Goal: Transaction & Acquisition: Subscribe to service/newsletter

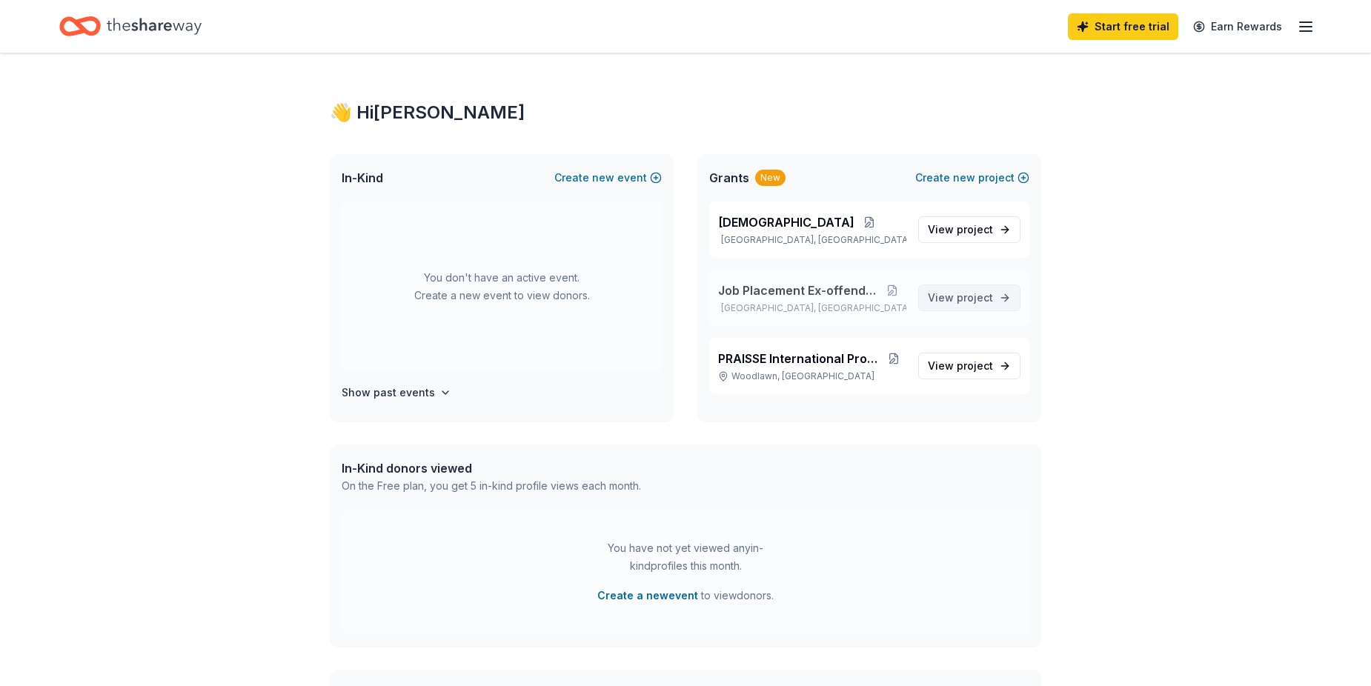
click at [954, 299] on span "View project" at bounding box center [960, 298] width 65 height 18
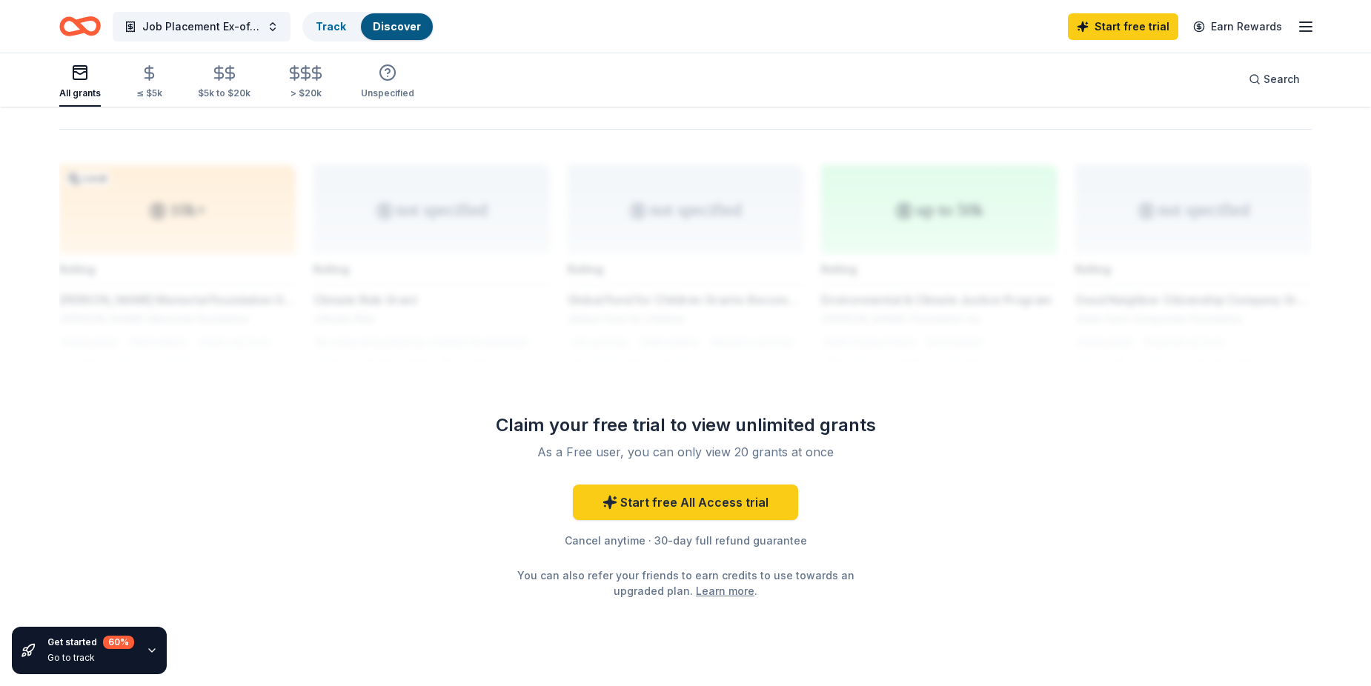
scroll to position [1181, 0]
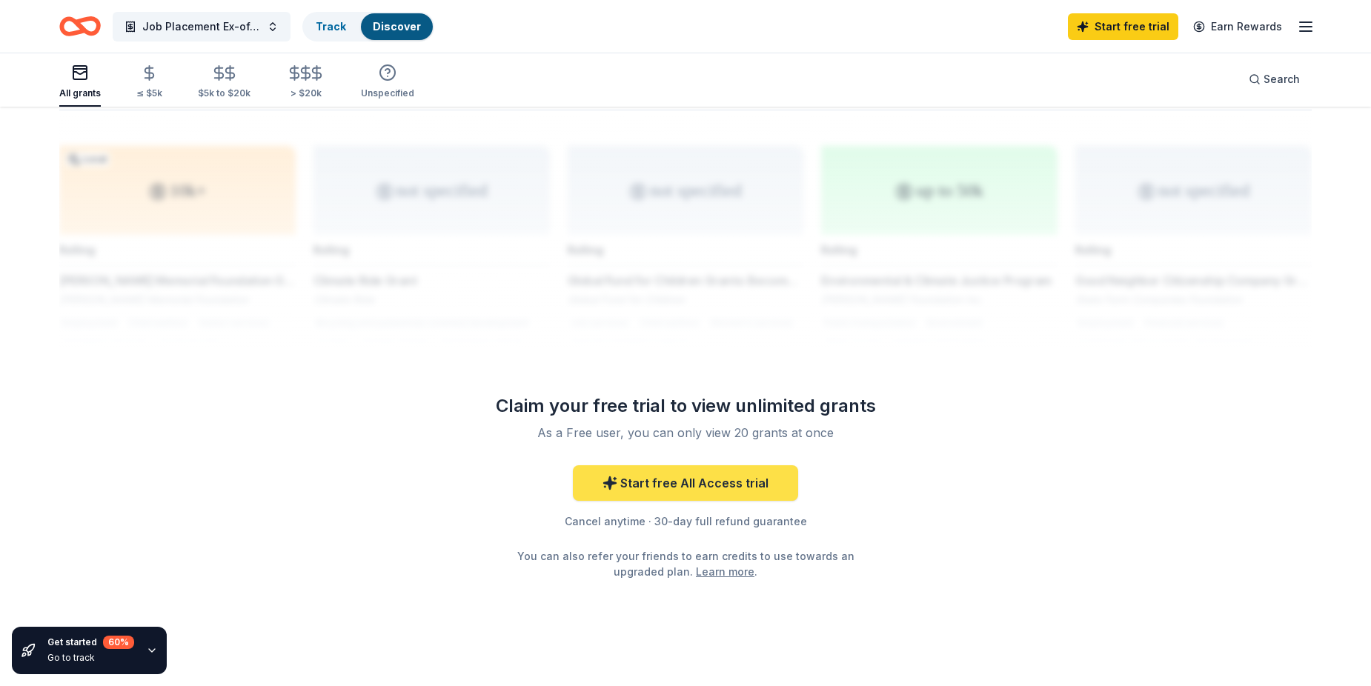
click at [667, 470] on link "Start free All Access trial" at bounding box center [685, 483] width 225 height 36
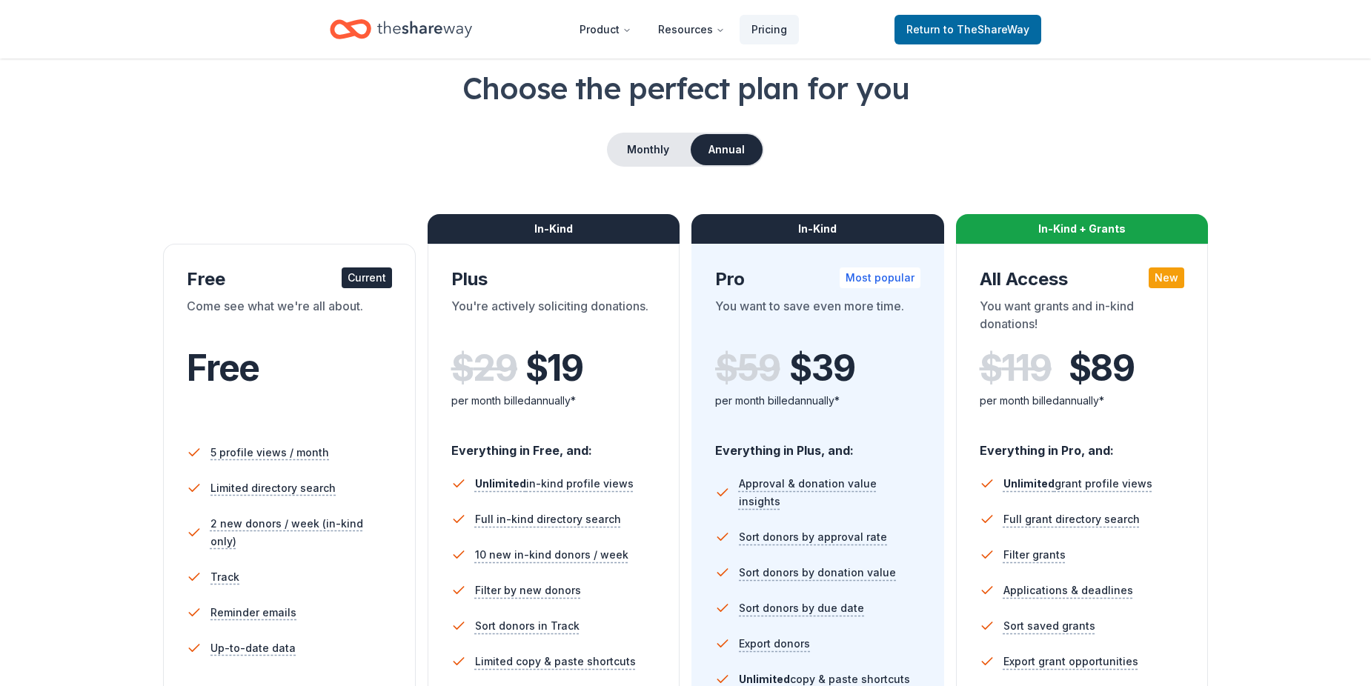
scroll to position [50, 0]
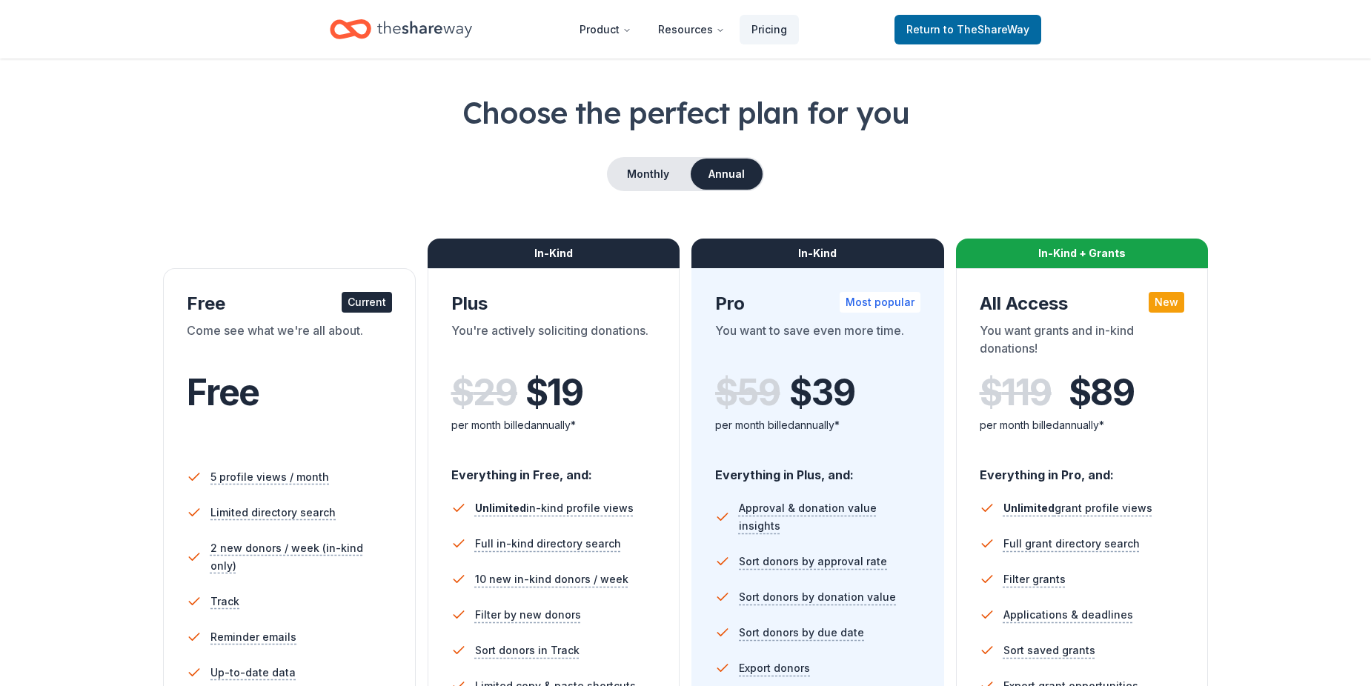
click at [369, 306] on div "Current" at bounding box center [367, 302] width 50 height 21
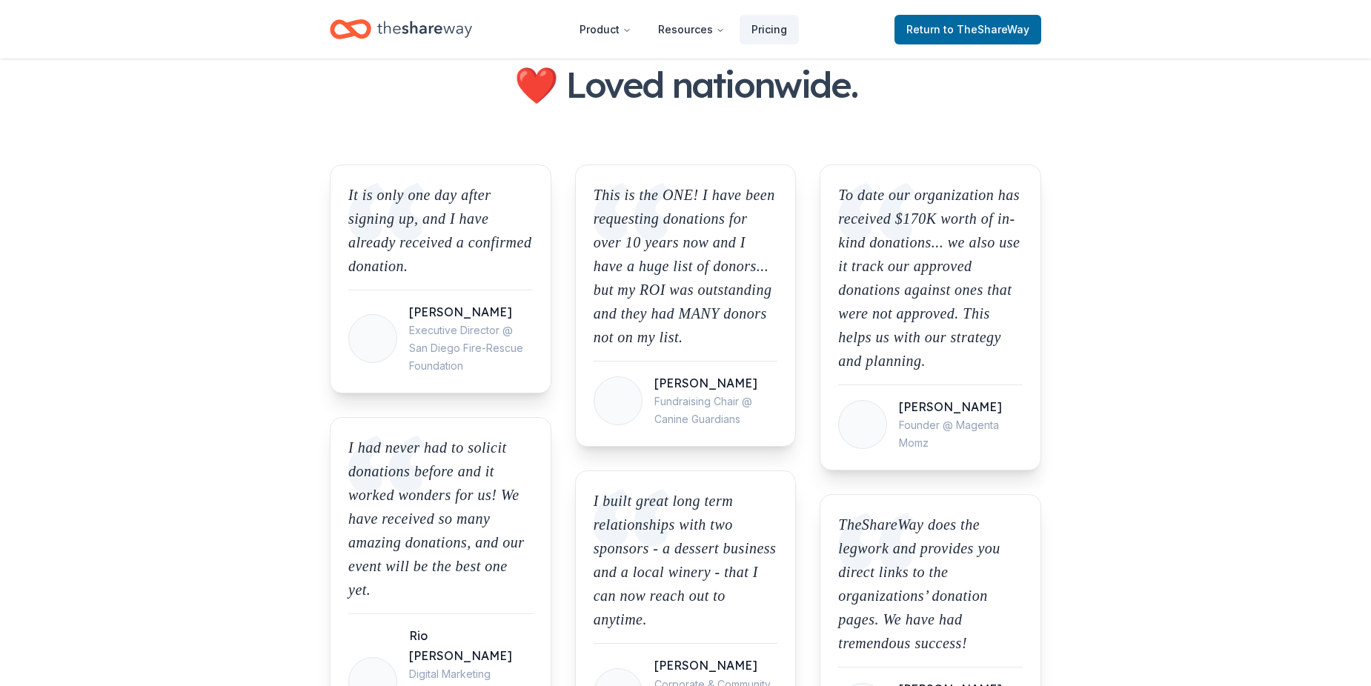
scroll to position [1136, 0]
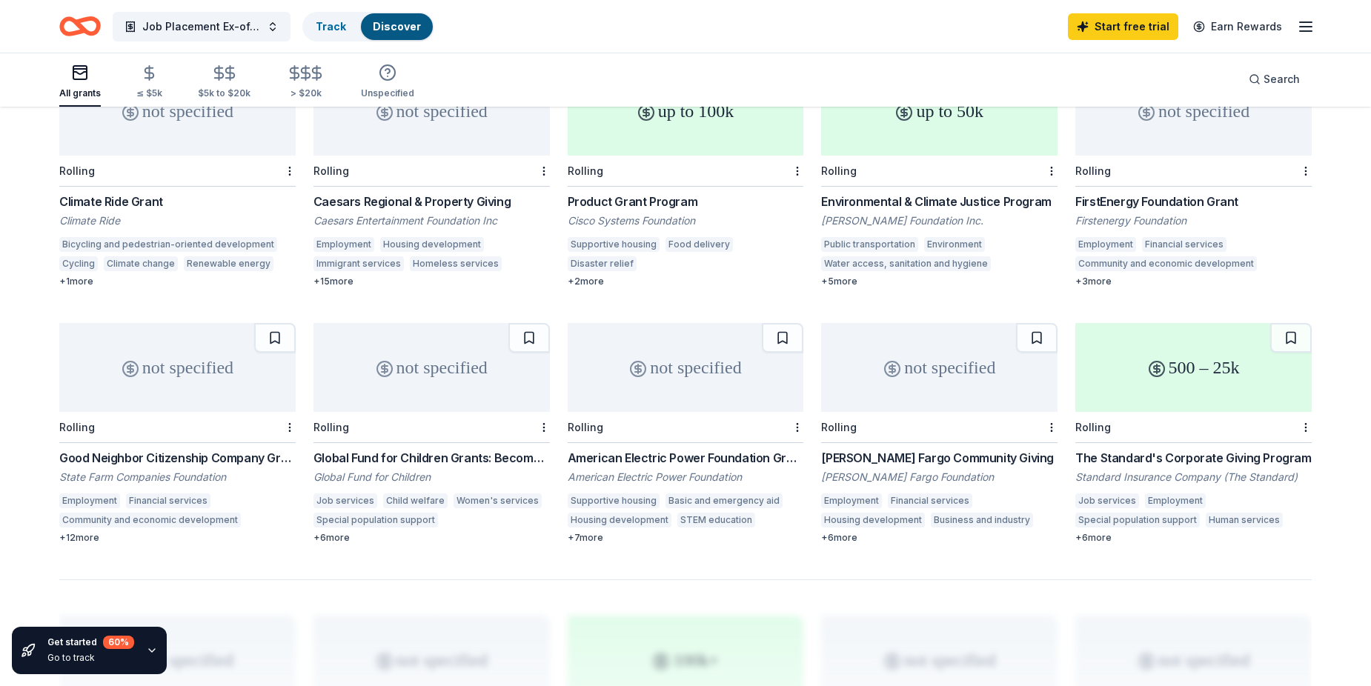
scroll to position [716, 0]
